Goal: Information Seeking & Learning: Learn about a topic

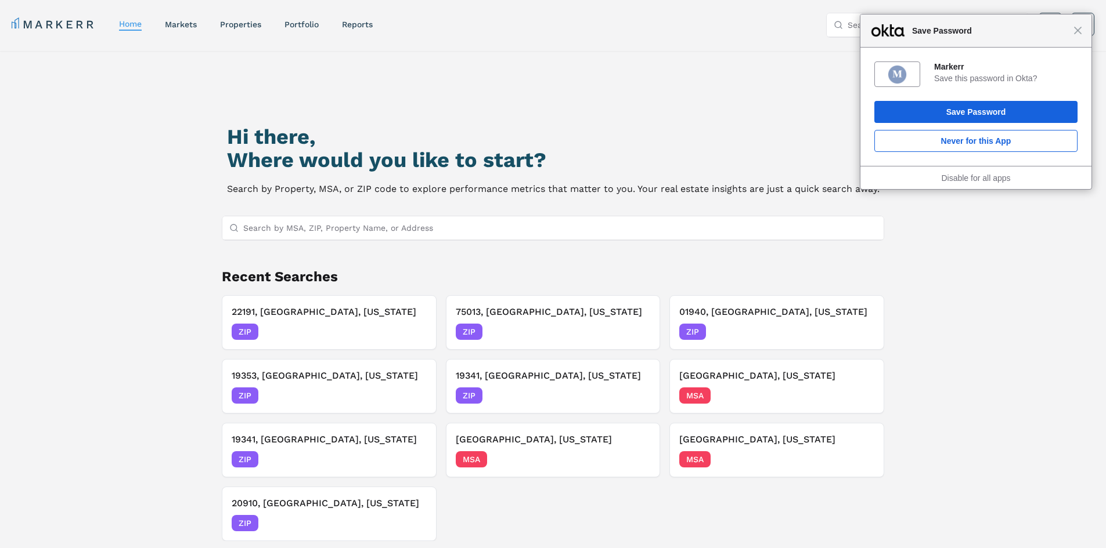
click at [302, 229] on input "Search by MSA, ZIP, Property Name, or Address" at bounding box center [560, 227] width 634 height 23
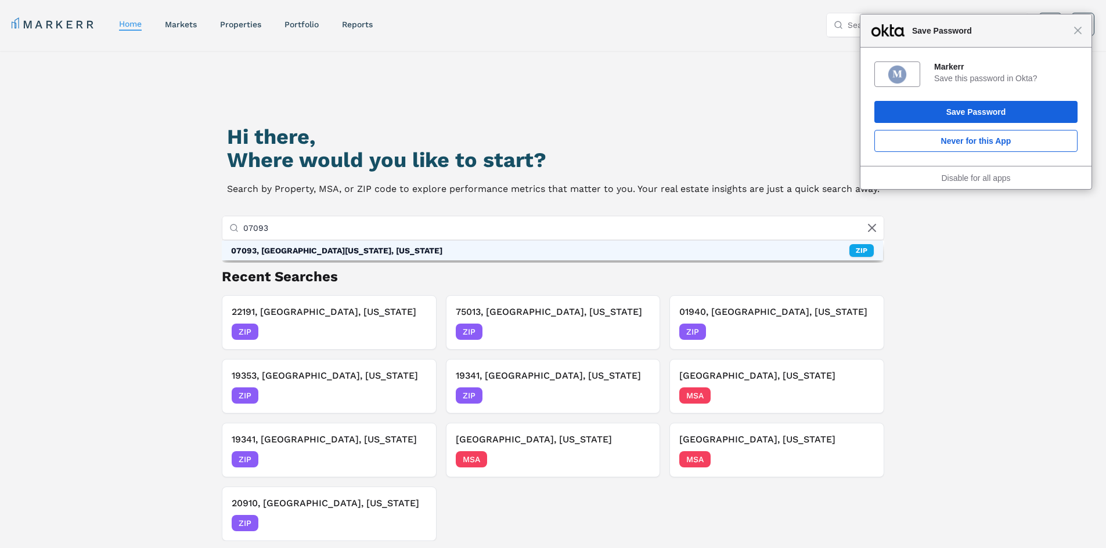
type input "07093"
click at [551, 244] on div "07093, [GEOGRAPHIC_DATA][US_STATE], [US_STATE] ZIP" at bounding box center [553, 251] width 662 height 20
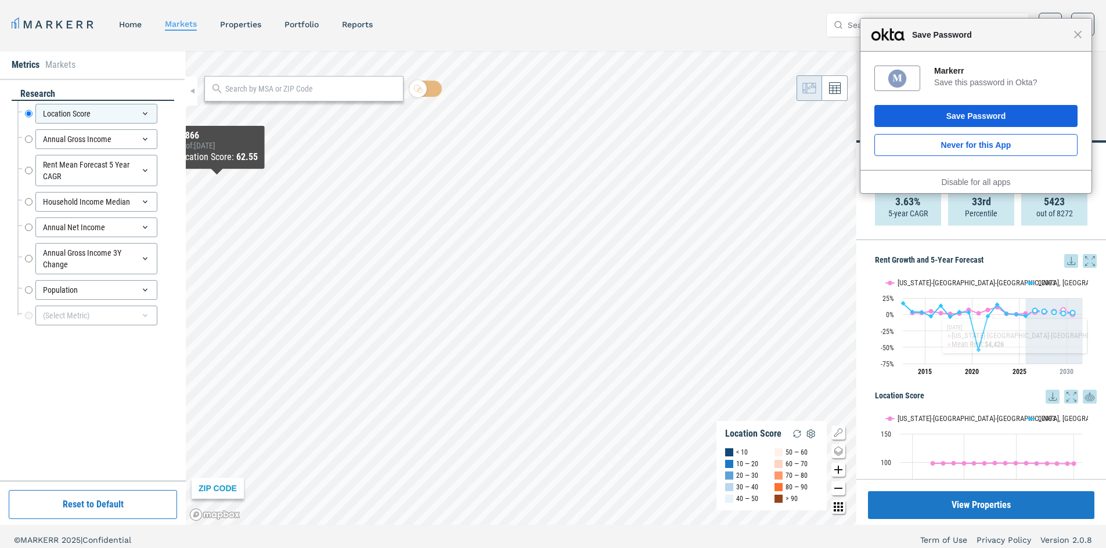
click at [1082, 37] on div "Close Save Password" at bounding box center [975, 35] width 231 height 33
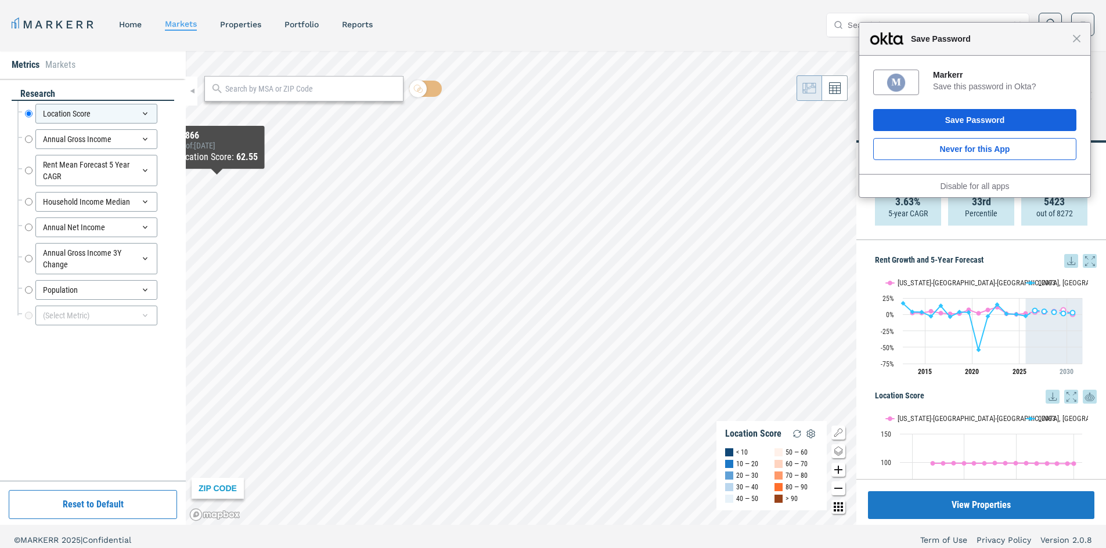
click at [1066, 35] on span "Save Password" at bounding box center [988, 39] width 167 height 14
click at [1019, 119] on button "Save Password" at bounding box center [974, 120] width 203 height 22
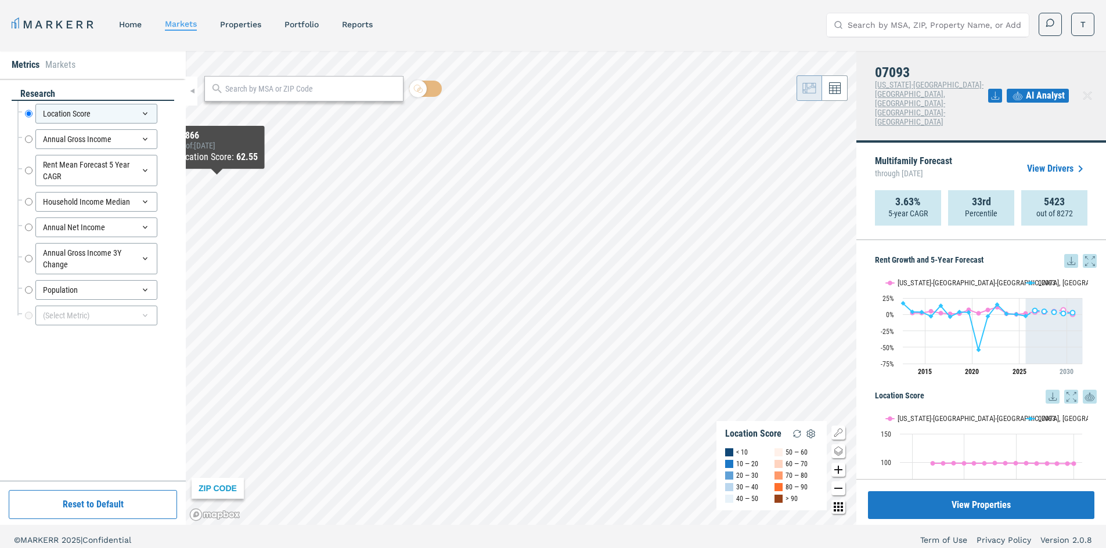
click at [1031, 89] on span "AI Analyst" at bounding box center [1044, 96] width 39 height 14
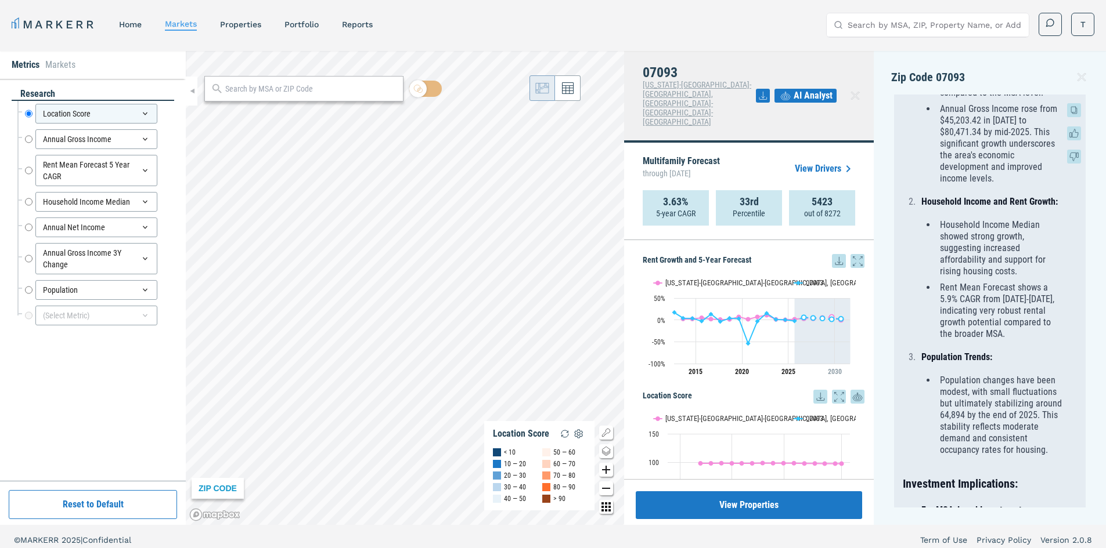
scroll to position [806, 0]
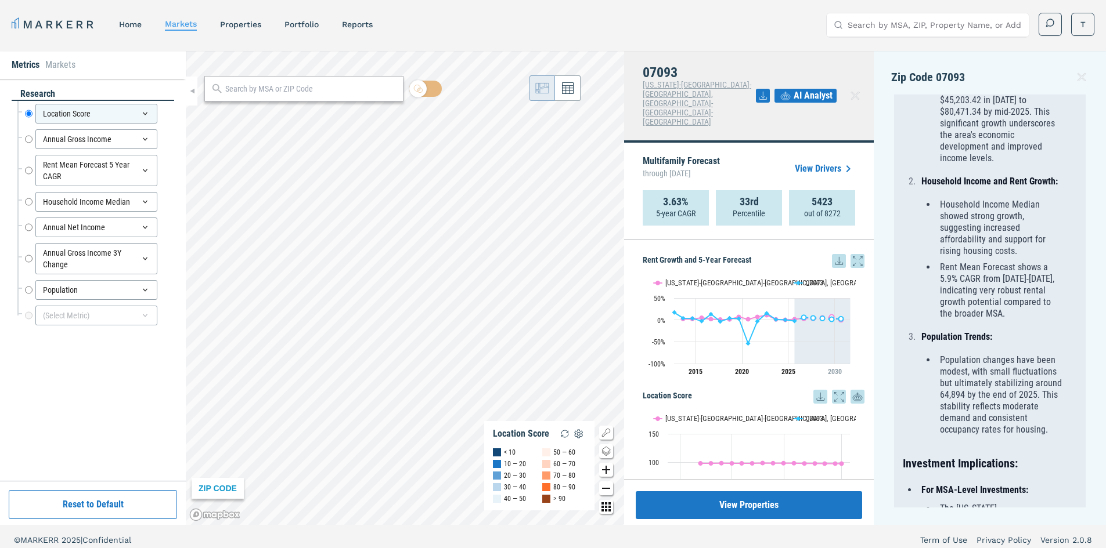
click at [835, 257] on icon at bounding box center [839, 261] width 8 height 8
click at [808, 306] on div "Download as XLS" at bounding box center [787, 309] width 67 height 12
